Goal: Transaction & Acquisition: Book appointment/travel/reservation

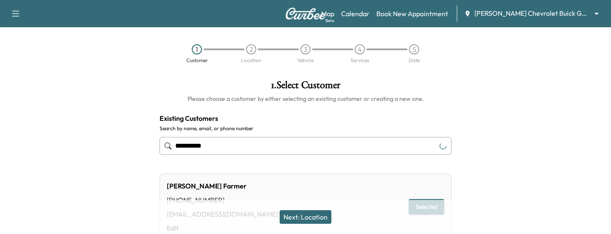
click at [505, 11] on body "**********" at bounding box center [305, 117] width 611 height 234
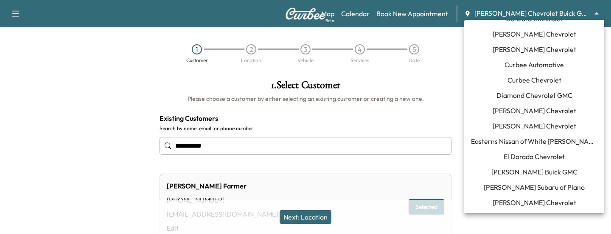
scroll to position [184, 0]
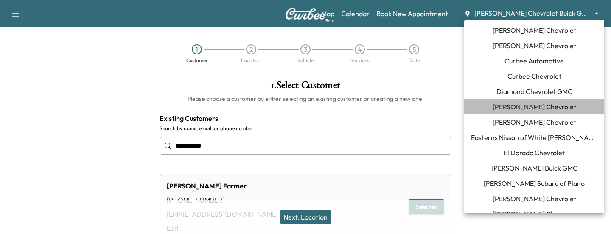
click at [521, 107] on span "[PERSON_NAME] Chevrolet" at bounding box center [535, 106] width 84 height 10
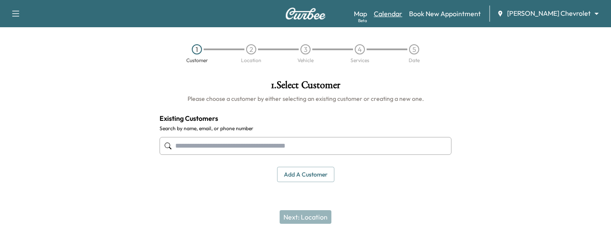
click at [397, 16] on link "Calendar" at bounding box center [388, 13] width 28 height 10
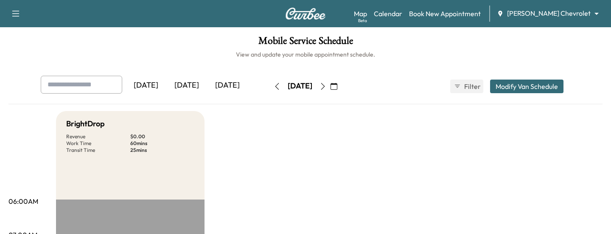
click at [185, 90] on div "[DATE]" at bounding box center [186, 86] width 41 height 20
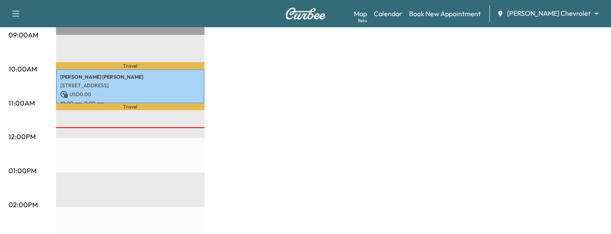
scroll to position [268, 0]
click at [534, 20] on div "Map Beta Calendar Book New Appointment [PERSON_NAME] Chevrolet ******** ​" at bounding box center [479, 14] width 251 height 16
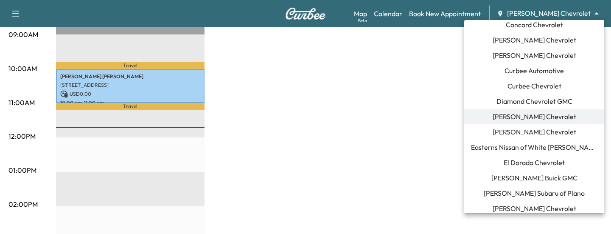
scroll to position [945, 0]
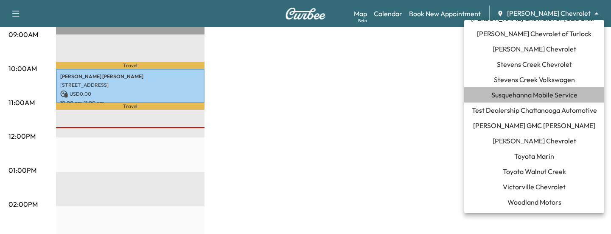
click at [518, 91] on span "Susquehanna Mobile Service" at bounding box center [535, 95] width 86 height 10
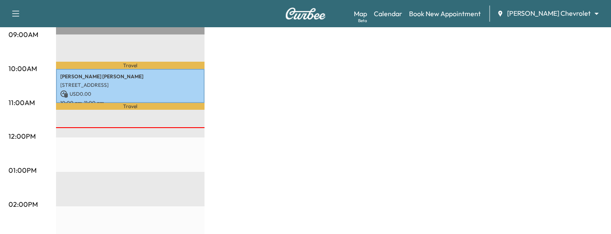
scroll to position [0, 0]
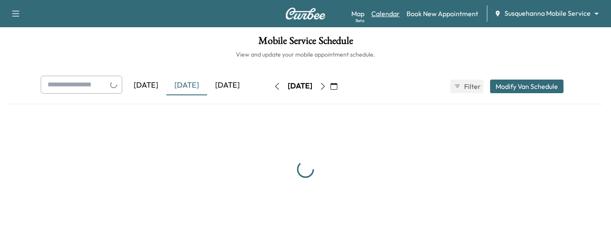
click at [382, 14] on link "Calendar" at bounding box center [386, 13] width 28 height 10
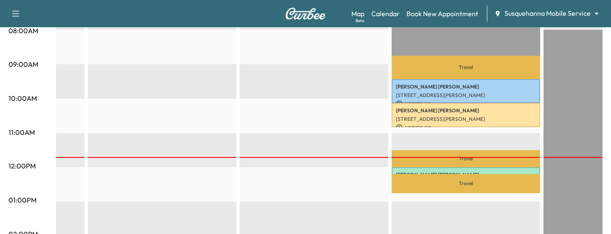
scroll to position [0, 577]
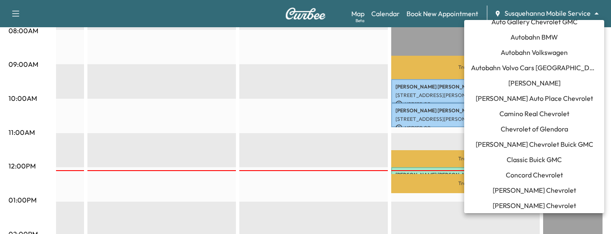
scroll to position [0, 0]
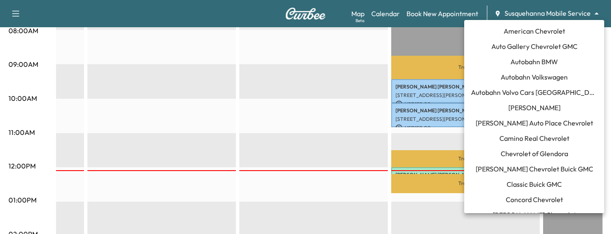
click at [544, 75] on span "Autobahn Volkswagen" at bounding box center [534, 77] width 67 height 10
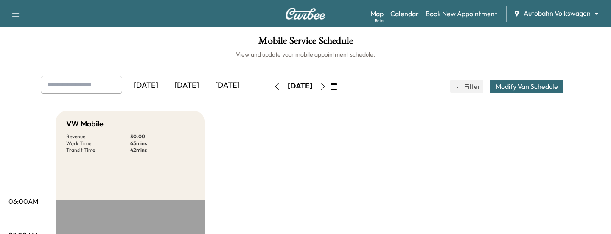
click at [184, 87] on div "[DATE]" at bounding box center [186, 86] width 41 height 20
click at [223, 83] on div "[DATE]" at bounding box center [227, 86] width 41 height 20
click at [467, 15] on link "Book New Appointment" at bounding box center [462, 13] width 72 height 10
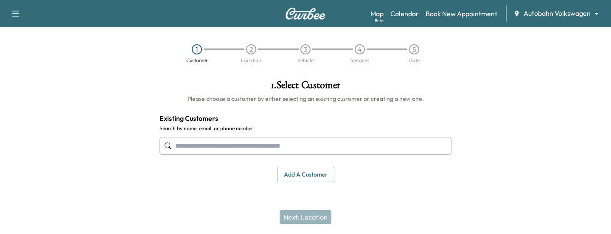
click at [319, 145] on input "text" at bounding box center [306, 146] width 292 height 18
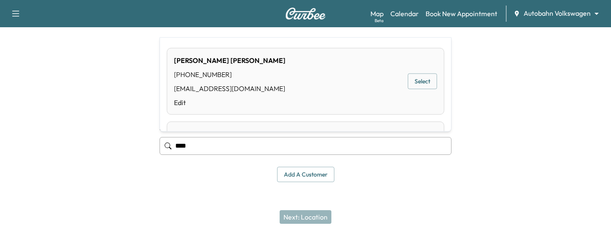
click at [413, 82] on button "Select" at bounding box center [422, 81] width 29 height 16
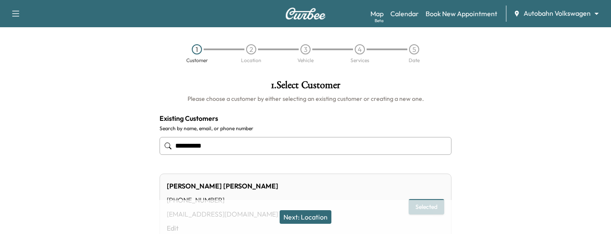
type input "**********"
click at [325, 215] on button "Next: Location" at bounding box center [306, 217] width 52 height 14
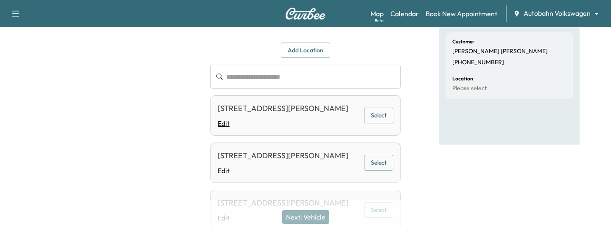
scroll to position [80, 0]
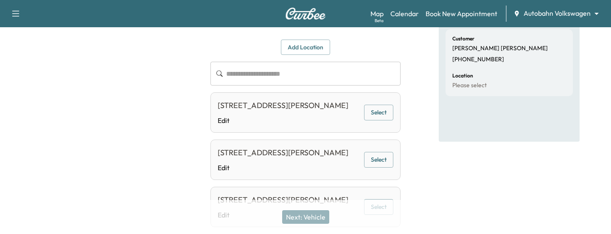
click at [380, 118] on button "Select" at bounding box center [378, 112] width 29 height 16
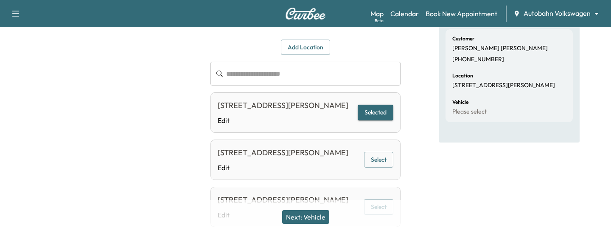
click at [307, 218] on button "Next: Vehicle" at bounding box center [305, 217] width 47 height 14
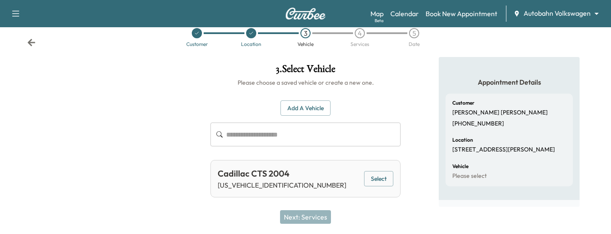
click at [369, 179] on button "Select" at bounding box center [378, 179] width 29 height 16
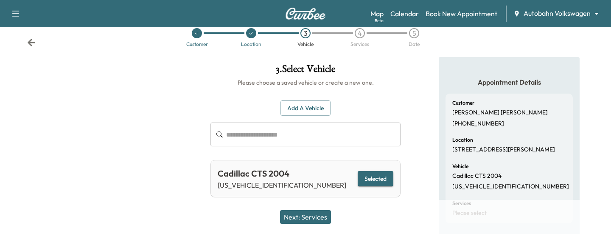
click at [309, 216] on button "Next: Services" at bounding box center [305, 217] width 51 height 14
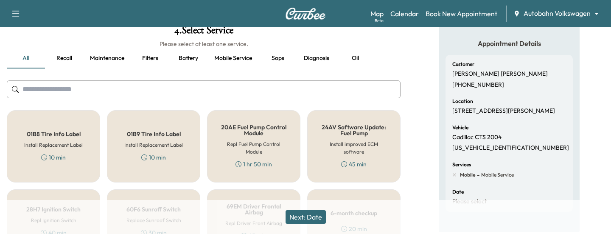
scroll to position [120, 0]
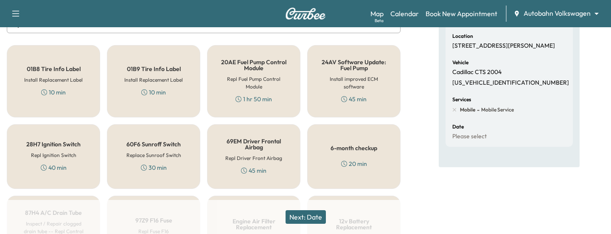
click at [343, 87] on h6 "Install improved ECM software" at bounding box center [353, 82] width 65 height 15
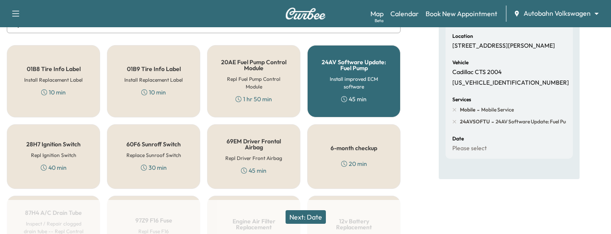
click at [307, 214] on button "Next: Date" at bounding box center [306, 217] width 40 height 14
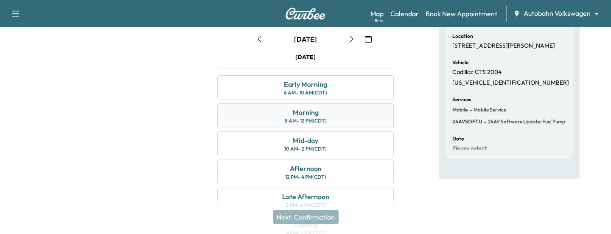
click at [253, 115] on div "Morning 8 AM - 12 PM (CDT)" at bounding box center [305, 115] width 177 height 25
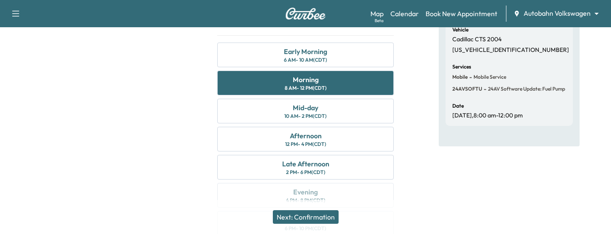
click at [285, 214] on button "Next: Confirmation" at bounding box center [306, 217] width 66 height 14
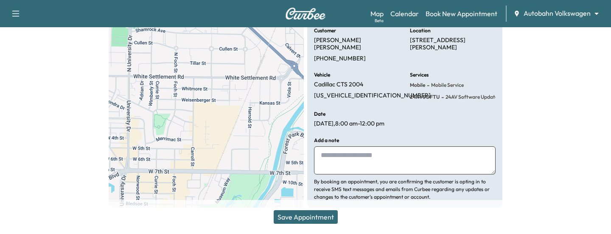
click at [290, 214] on button "Save Appointment" at bounding box center [306, 217] width 64 height 14
